Goal: Task Accomplishment & Management: Complete application form

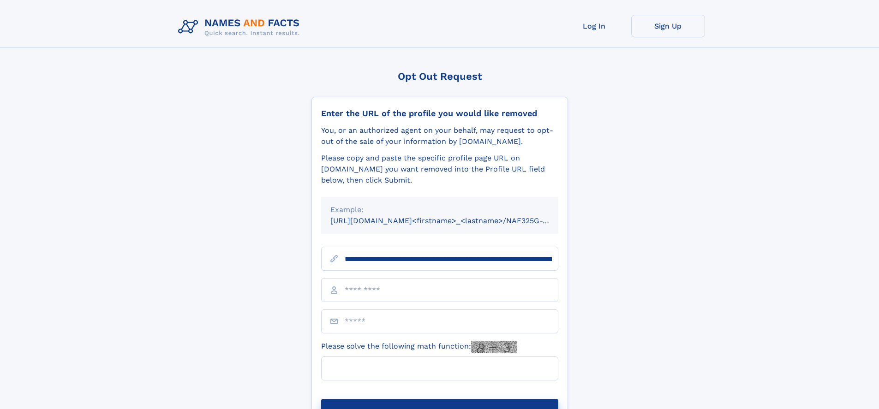
type input "**********"
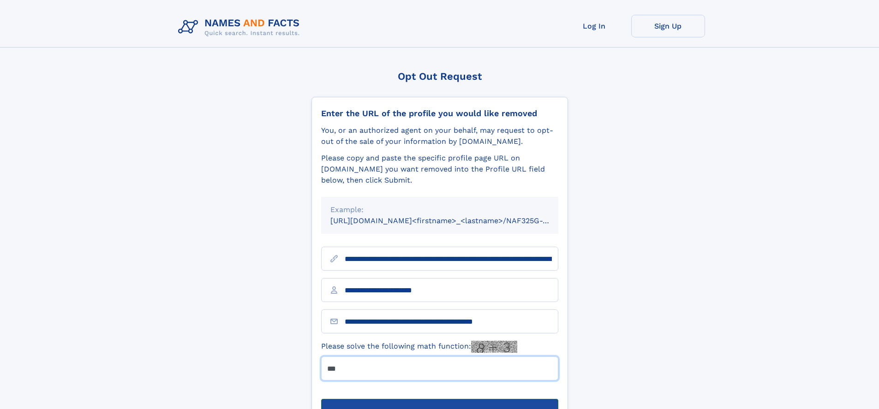
type input "***"
click at [440, 399] on button "Submit Opt Out Request" at bounding box center [439, 414] width 237 height 30
